Goal: Information Seeking & Learning: Find contact information

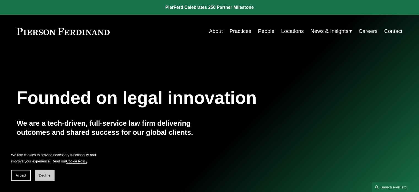
click at [54, 175] on button "Decline" at bounding box center [45, 175] width 20 height 11
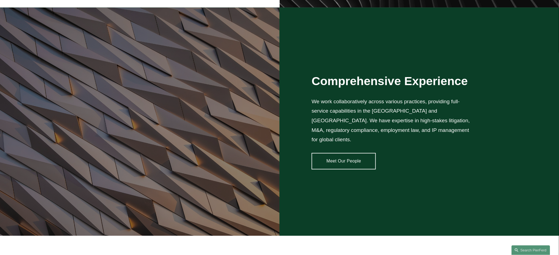
scroll to position [488, 0]
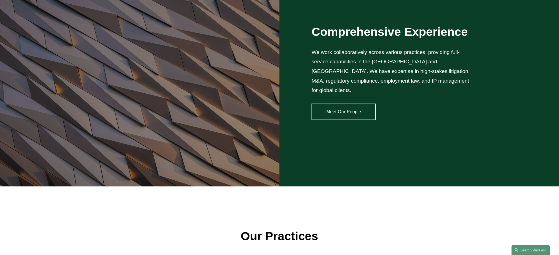
click at [340, 105] on link "Meet Our People" at bounding box center [344, 112] width 64 height 17
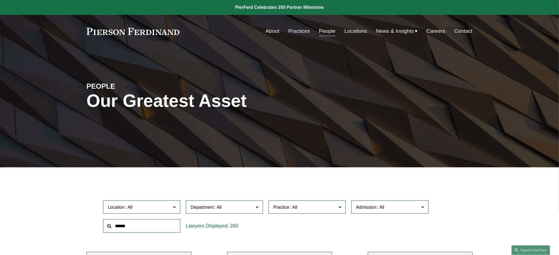
scroll to position [130, 0]
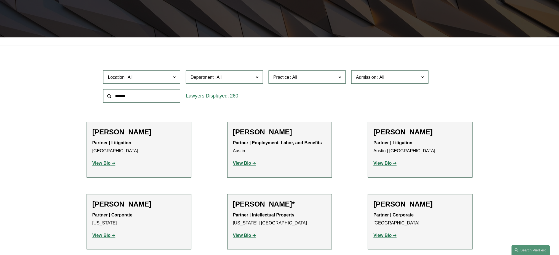
click at [321, 77] on span "Practice" at bounding box center [304, 77] width 63 height 7
drag, startPoint x: 345, startPoint y: 92, endPoint x: 345, endPoint y: 101, distance: 9.1
click at [0, 0] on ul "All Antitrust Counseling Appellate Arbitration and Mediation Banking and Financ…" at bounding box center [0, 0] width 0 height 0
click at [313, 80] on span "Practice" at bounding box center [304, 77] width 63 height 7
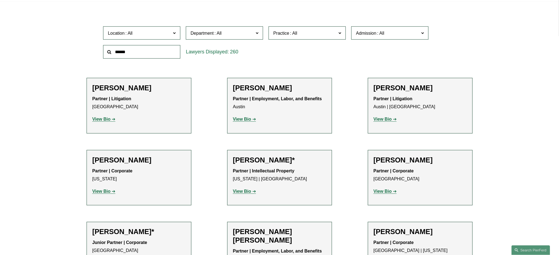
scroll to position [479, 0]
click at [0, 0] on link "Immigration and Naturalization" at bounding box center [0, 0] width 0 height 0
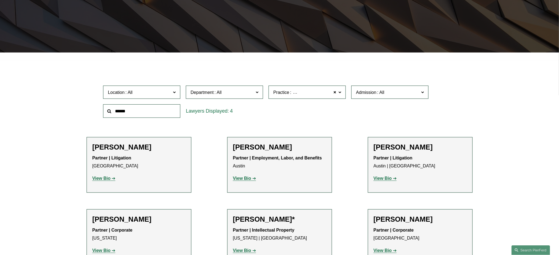
scroll to position [113, 0]
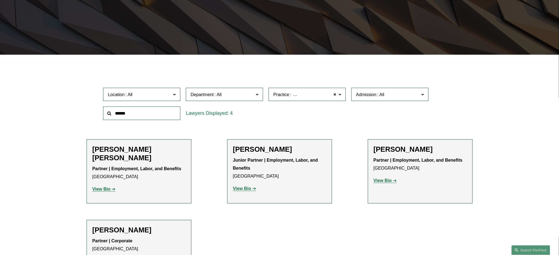
click at [101, 189] on strong "View Bio" at bounding box center [101, 189] width 18 height 5
